Goal: Transaction & Acquisition: Purchase product/service

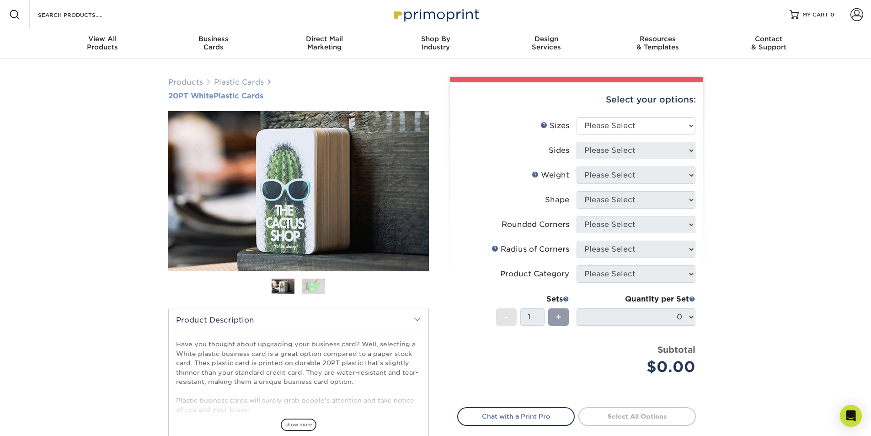
drag, startPoint x: 159, startPoint y: 93, endPoint x: 268, endPoint y: 97, distance: 108.5
click at [268, 97] on div "Products Plastic Cards 20PT White Plastic Cards Previous Next and" at bounding box center [435, 303] width 871 height 489
copy h1 "20PT White Plastic Cards"
click at [627, 127] on select "Please Select 2" x 3.5" 2" x 8" 2.12" x 3.375" 2.5" x 2.5" 4.25" x 6"" at bounding box center [636, 125] width 119 height 17
select select "2.00x3.50"
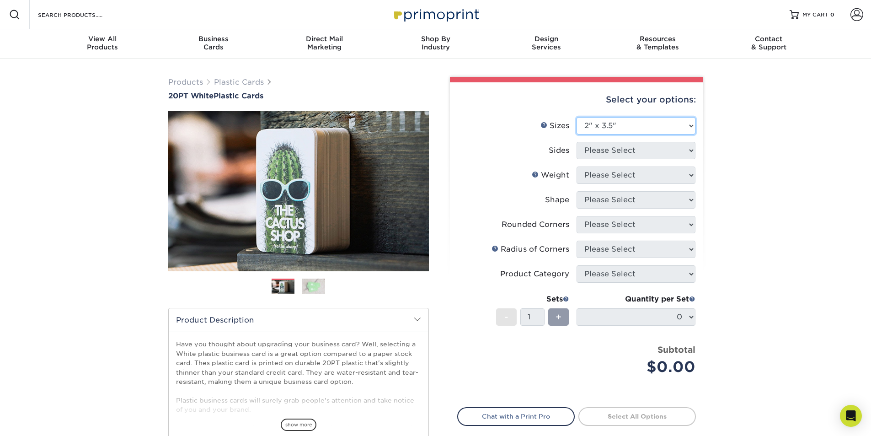
click at [577, 117] on select "Please Select 2" x 3.5" 2" x 8" 2.12" x 3.375" 2.5" x 2.5" 4.25" x 6"" at bounding box center [636, 125] width 119 height 17
click at [620, 154] on select "Please Select Print Both Sides Print Front Only" at bounding box center [636, 150] width 119 height 17
select select "13abbda7-1d64-4f25-8bb2-c179b224825d"
click at [577, 142] on select "Please Select Print Both Sides Print Front Only" at bounding box center [636, 150] width 119 height 17
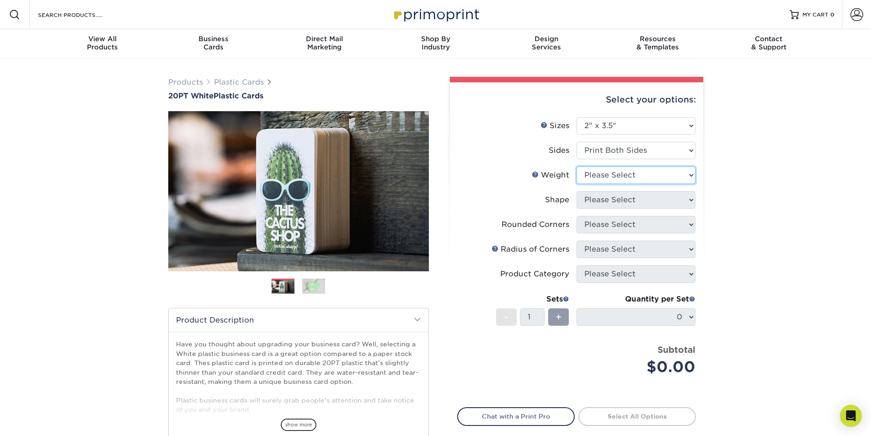
click at [606, 174] on select "Please Select 20PT White Plastic" at bounding box center [636, 175] width 119 height 17
select select "20PT White Plastic"
click at [577, 167] on select "Please Select 20PT White Plastic" at bounding box center [636, 175] width 119 height 17
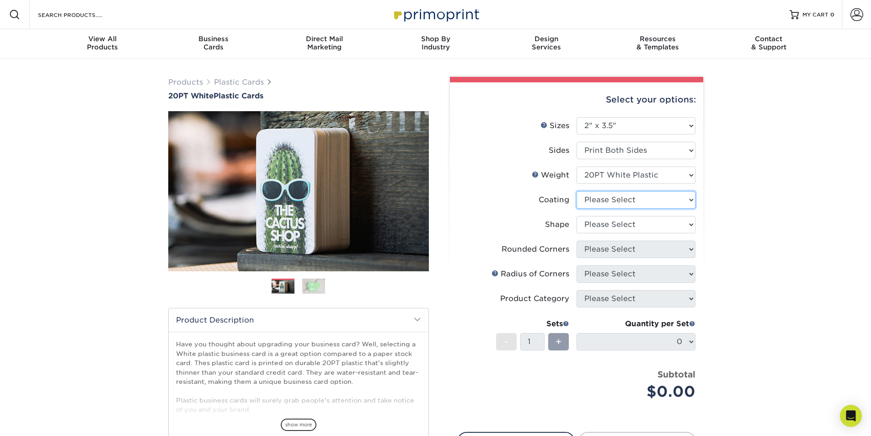
click at [596, 200] on select at bounding box center [636, 199] width 119 height 17
select select "3e7618de-abca-4bda-9f97-8b9129e913d8"
click at [577, 191] on select at bounding box center [636, 199] width 119 height 17
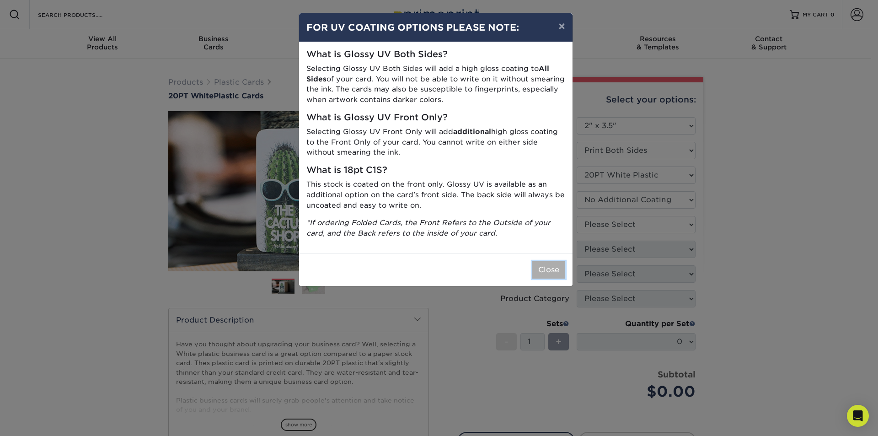
click at [554, 272] on button "Close" at bounding box center [548, 269] width 33 height 17
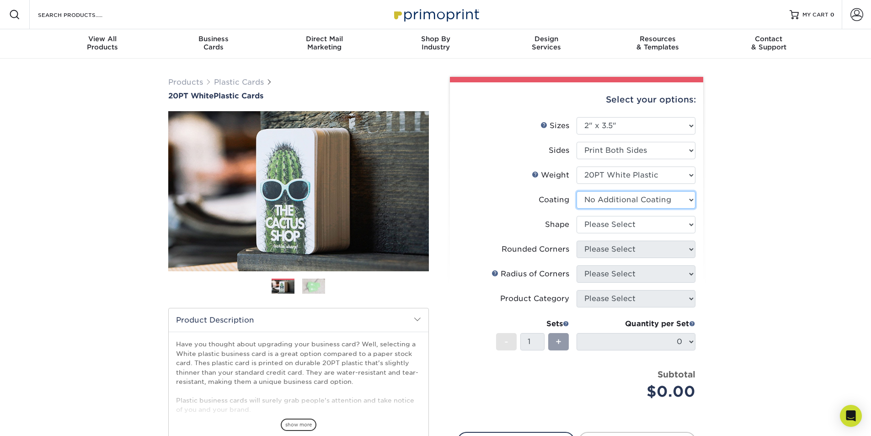
click at [604, 200] on select at bounding box center [636, 199] width 119 height 17
click at [553, 202] on div "Coating" at bounding box center [554, 199] width 31 height 11
click at [593, 225] on select "Please Select Oval Standard" at bounding box center [636, 224] width 119 height 17
select select "standard"
click at [577, 216] on select "Please Select Oval Standard" at bounding box center [636, 224] width 119 height 17
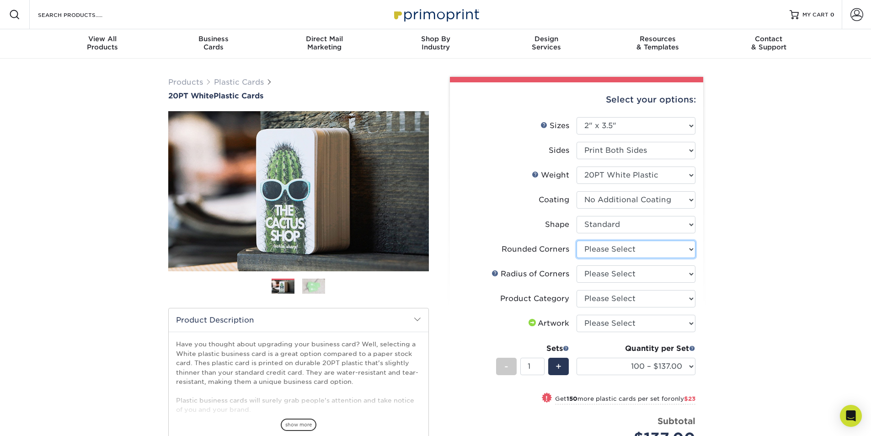
click at [595, 252] on select "Please Select Yes - Round 4 Corners" at bounding box center [636, 249] width 119 height 17
select select "7672df9e-0e0a-464d-8e1f-920c575e4da3"
click at [577, 241] on select "Please Select Yes - Round 4 Corners" at bounding box center [636, 249] width 119 height 17
click at [603, 273] on select "Please Select Rounded 1/8" Rounded 1/4"" at bounding box center [636, 273] width 119 height 17
click at [495, 273] on link at bounding box center [495, 272] width 7 height 7
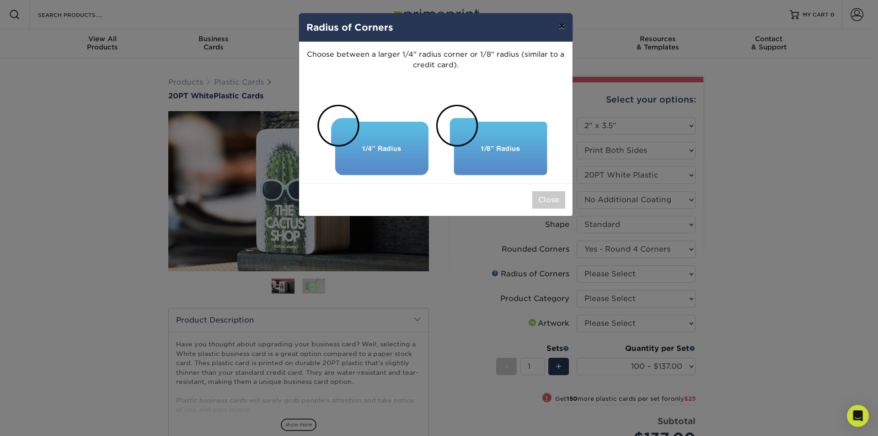
click at [563, 25] on button "×" at bounding box center [561, 26] width 21 height 26
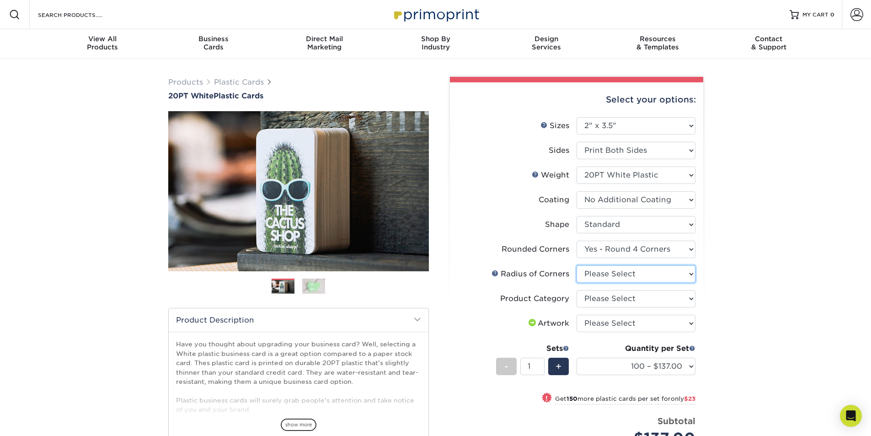
click at [602, 272] on select "Please Select Rounded 1/8" Rounded 1/4"" at bounding box center [636, 273] width 119 height 17
select select "589680c7-ee9a-431b-9d12-d7aeb1386a97"
click at [577, 265] on select "Please Select Rounded 1/8" Rounded 1/4"" at bounding box center [636, 273] width 119 height 17
click at [603, 298] on select "Please Select Business Cards" at bounding box center [636, 298] width 119 height 17
select select "3b5148f1-0588-4f88-a218-97bcfdce65c1"
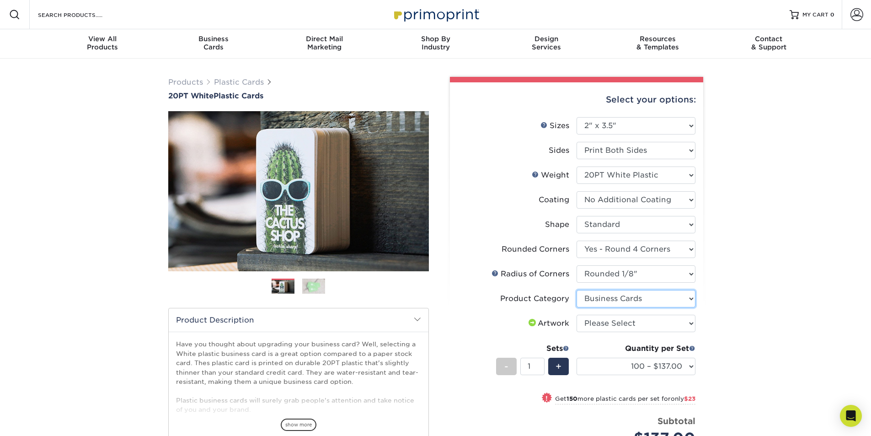
click at [577, 290] on select "Please Select Business Cards" at bounding box center [636, 298] width 119 height 17
click at [596, 323] on select "Please Select I will upload files I need a design - $100" at bounding box center [636, 323] width 119 height 17
select select "upload"
click at [577, 315] on select "Please Select I will upload files I need a design - $100" at bounding box center [636, 323] width 119 height 17
click at [778, 338] on div "Products Plastic Cards 20PT White Plastic Cards Previous Next and" at bounding box center [435, 322] width 871 height 527
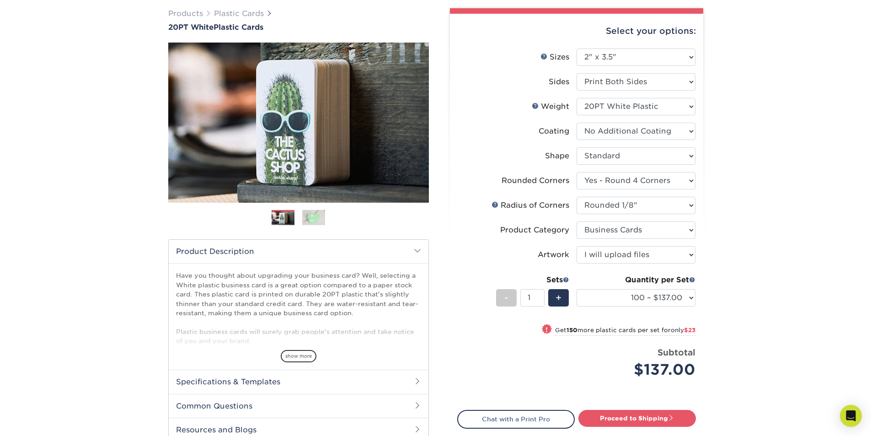
scroll to position [91, 0]
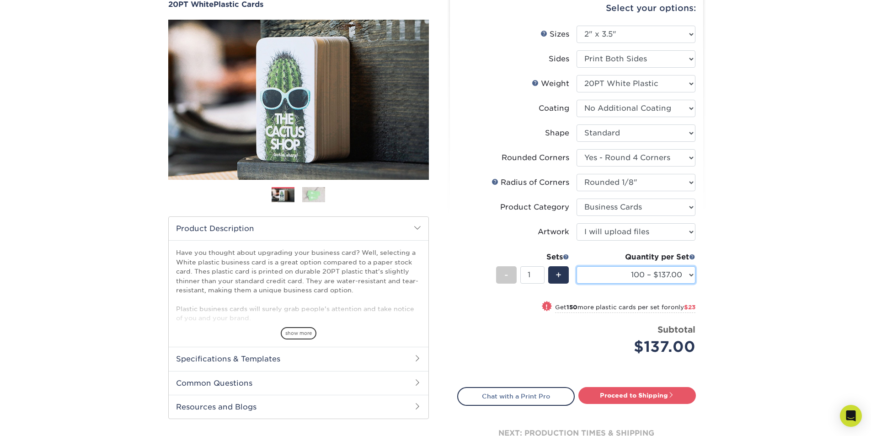
click at [635, 277] on select "100 – $137.00 250 – $160.00 500 – $195.00 1000 – $226.00 2500 – $540.00 5000 – …" at bounding box center [636, 274] width 119 height 17
click at [577, 266] on select "100 – $137.00 250 – $160.00 500 – $195.00 1000 – $226.00 2500 – $540.00 5000 – …" at bounding box center [636, 274] width 119 height 17
click at [609, 280] on select "100 – $137.00 250 – $160.00 500 – $195.00 1000 – $226.00 2500 – $540.00 5000 – …" at bounding box center [636, 274] width 119 height 17
click at [577, 266] on select "100 – $137.00 250 – $160.00 500 – $195.00 1000 – $226.00 2500 – $540.00 5000 – …" at bounding box center [636, 274] width 119 height 17
click at [679, 272] on select "100 – $137.00 250 – $160.00 500 – $195.00 1000 – $226.00 2500 – $540.00 5000 – …" at bounding box center [636, 274] width 119 height 17
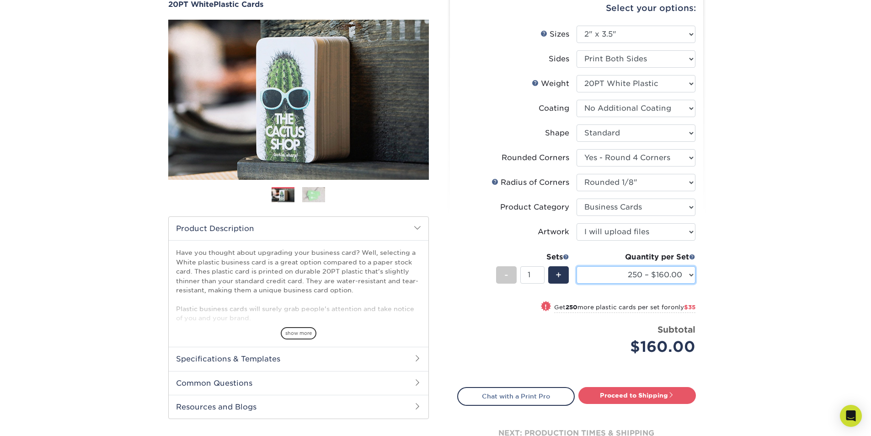
select select "1000 – $226.00"
click at [577, 266] on select "100 – $137.00 250 – $160.00 500 – $195.00 1000 – $226.00 2500 – $540.00 5000 – …" at bounding box center [636, 274] width 119 height 17
